Goal: Information Seeking & Learning: Learn about a topic

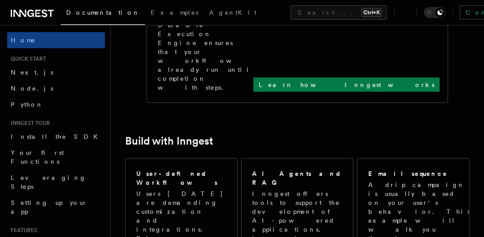
scroll to position [446, 0]
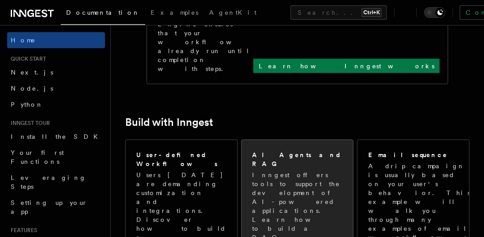
click at [294, 171] on p "Inngest offers tools to support the development of AI-powered applications. Lea…" at bounding box center [300, 215] width 96 height 89
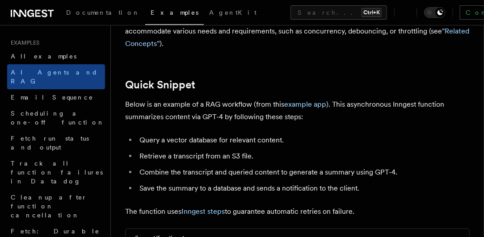
scroll to position [89, 0]
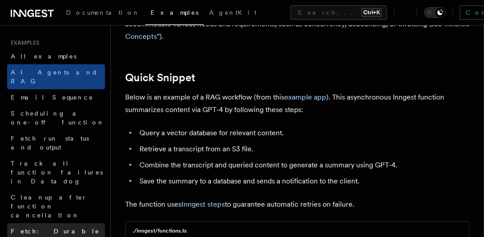
click at [50, 228] on span "Fetch: Durable HTTP requests" at bounding box center [55, 236] width 89 height 16
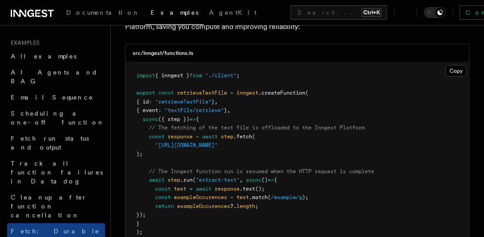
scroll to position [89, 0]
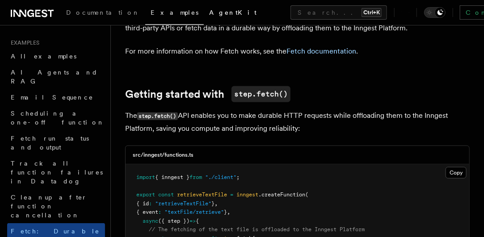
click at [209, 13] on span "AgentKit" at bounding box center [232, 12] width 47 height 7
